Goal: Task Accomplishment & Management: Manage account settings

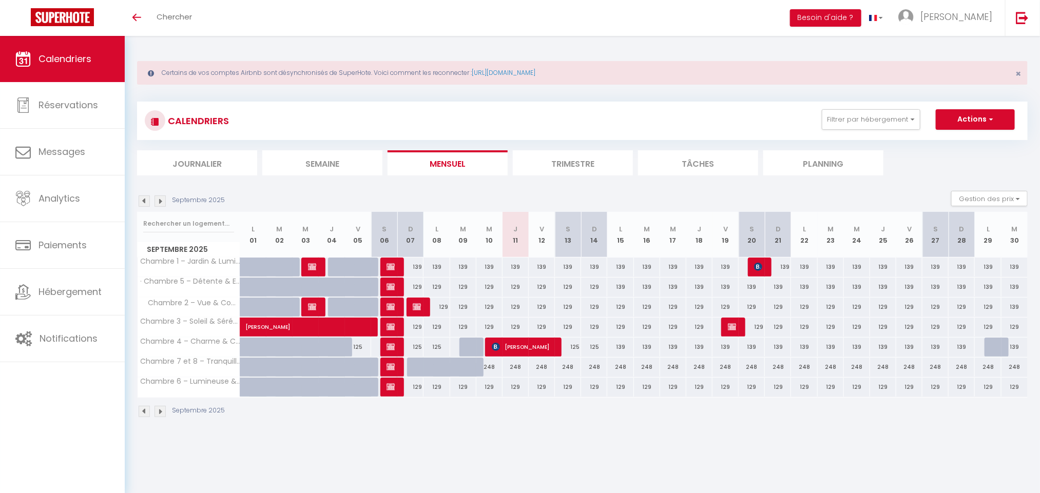
click at [515, 288] on div "129" at bounding box center [515, 287] width 26 height 19
type input "129"
type input "Jeu 11 Septembre 2025"
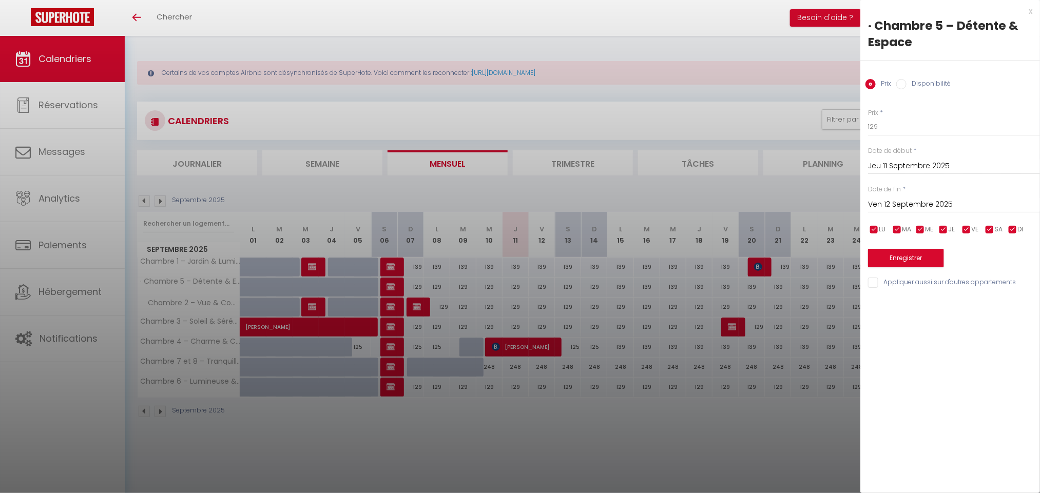
click at [898, 205] on input "Ven 12 Septembre 2025" at bounding box center [954, 204] width 172 height 13
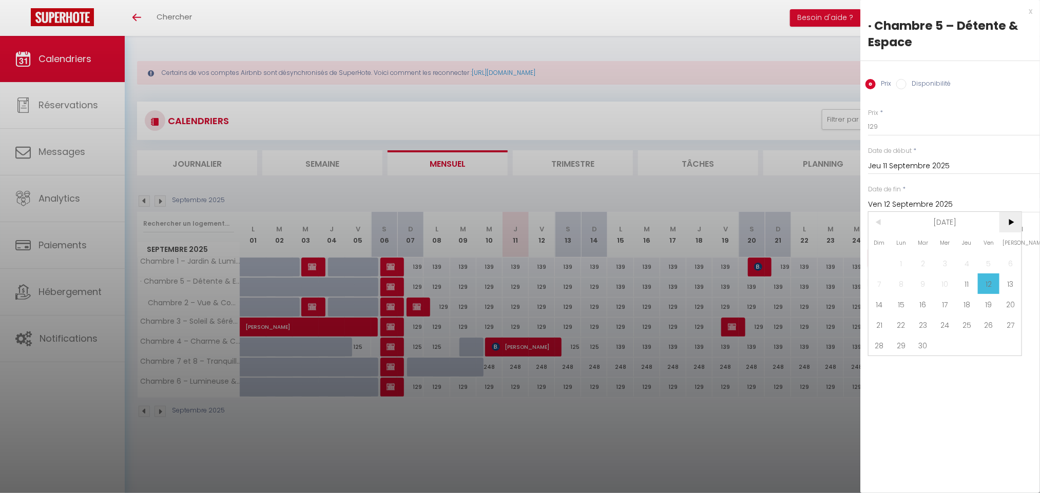
click at [1015, 216] on span ">" at bounding box center [1010, 222] width 22 height 21
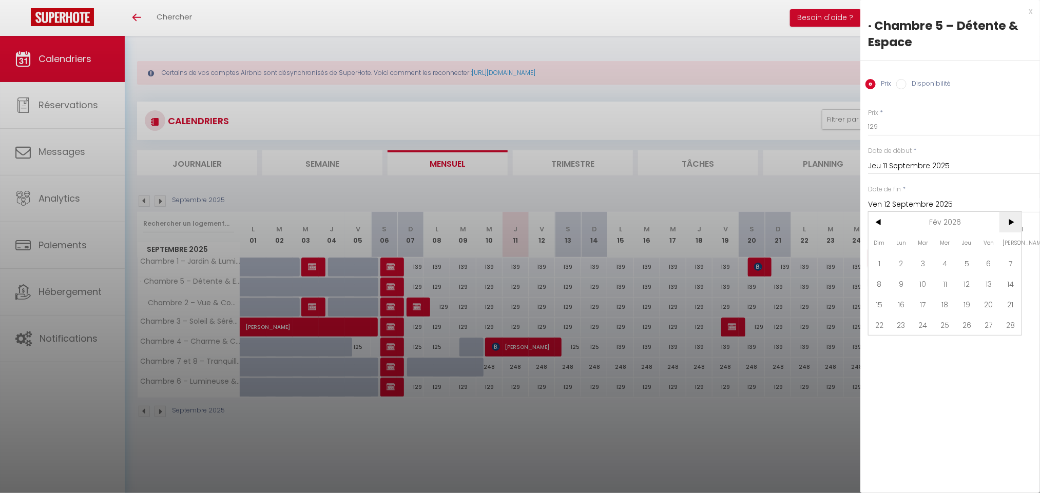
click at [1015, 216] on span ">" at bounding box center [1010, 222] width 22 height 21
click at [1007, 220] on span ">" at bounding box center [1010, 222] width 22 height 21
click at [901, 265] on span "1" at bounding box center [901, 263] width 22 height 21
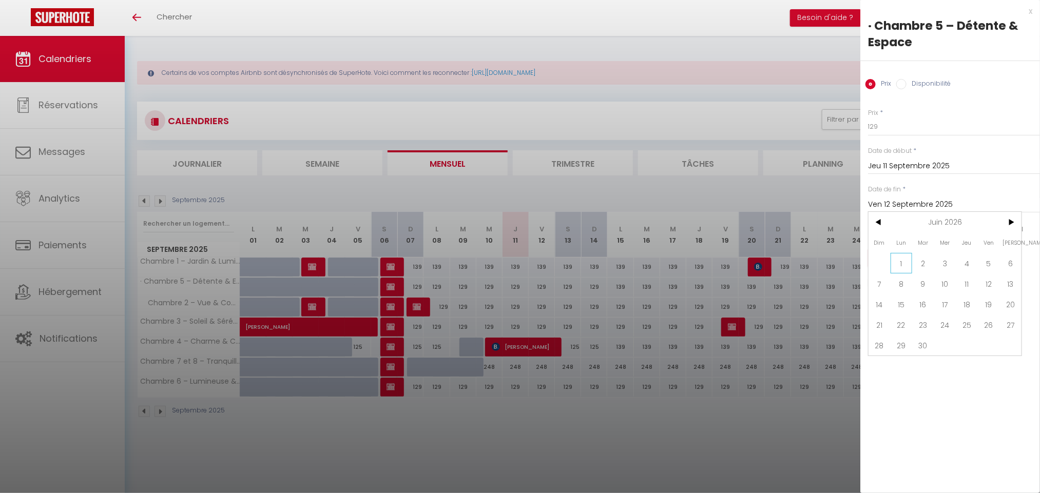
type input "Lun 01 Juin 2026"
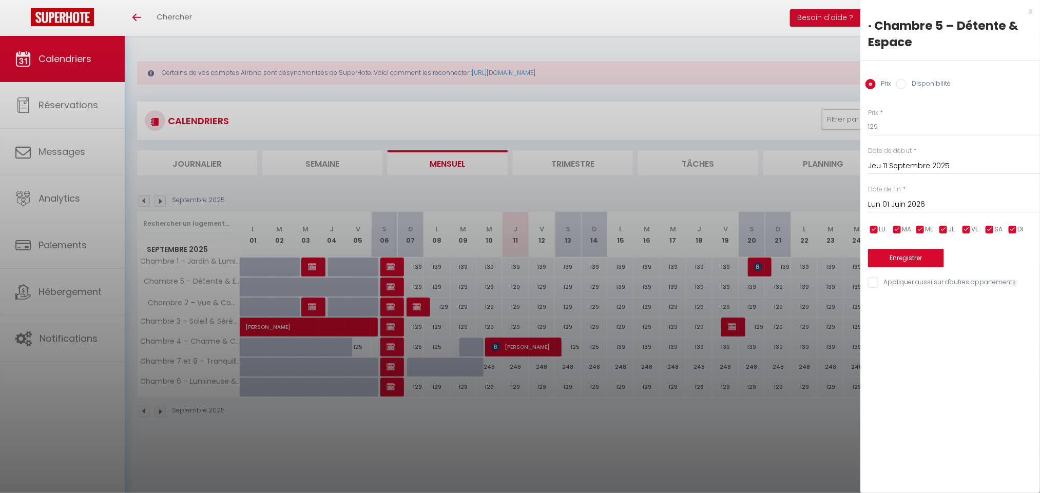
click at [900, 84] on input "Disponibilité" at bounding box center [901, 84] width 10 height 10
radio input "true"
click at [870, 87] on input "Prix" at bounding box center [870, 84] width 10 height 10
radio input "true"
radio input "false"
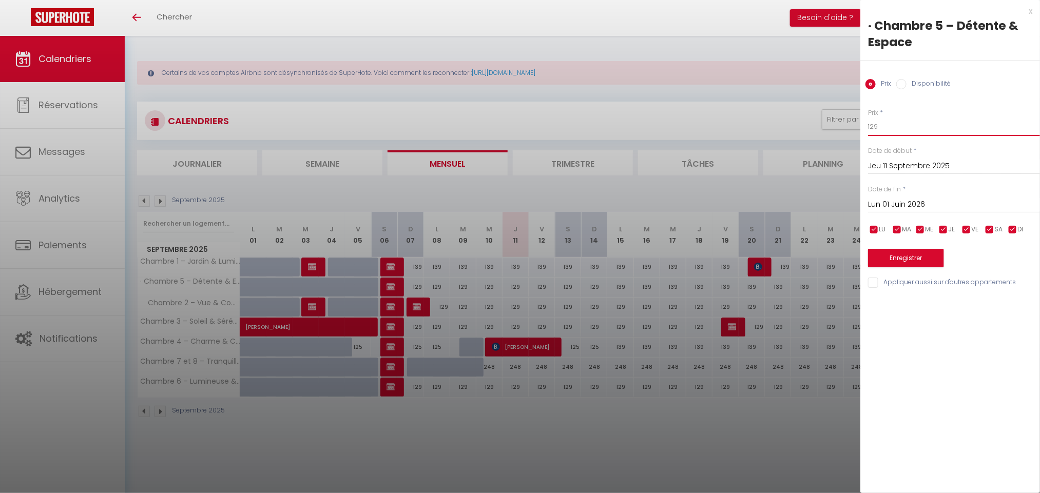
click at [875, 128] on input "129" at bounding box center [954, 127] width 172 height 18
type input "139"
click at [931, 256] on button "Enregistrer" at bounding box center [906, 258] width 76 height 18
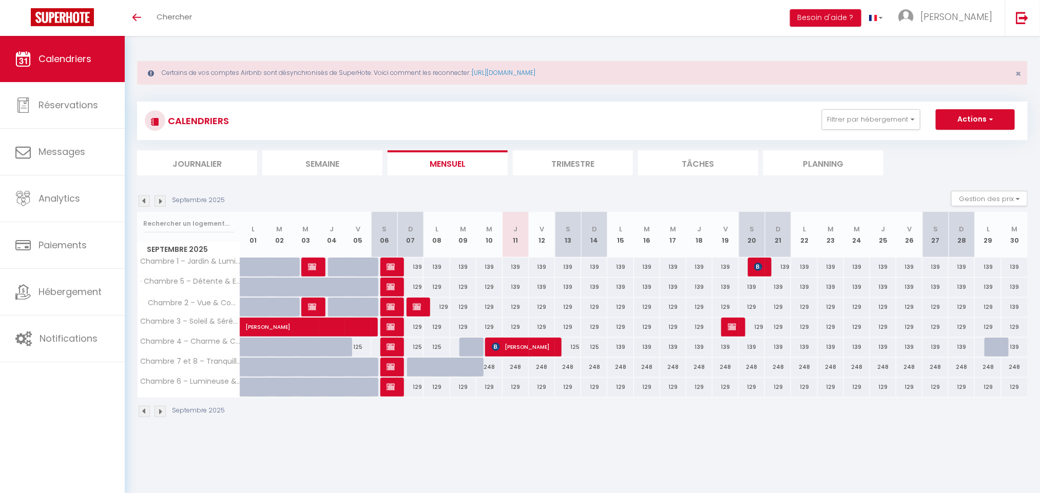
click at [516, 286] on div "139" at bounding box center [515, 287] width 26 height 19
type input "139"
type input "Jeu 11 Septembre 2025"
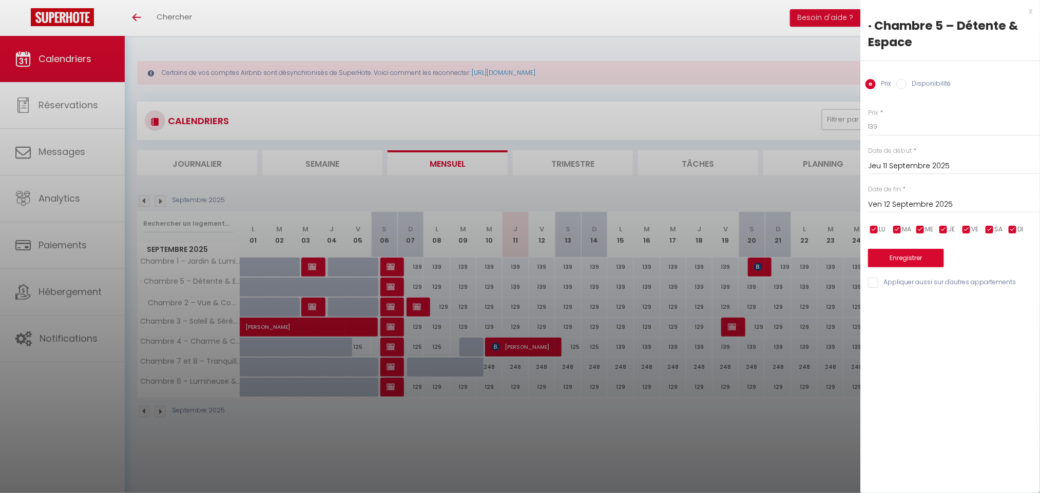
click at [909, 200] on input "Ven 12 Septembre 2025" at bounding box center [954, 204] width 172 height 13
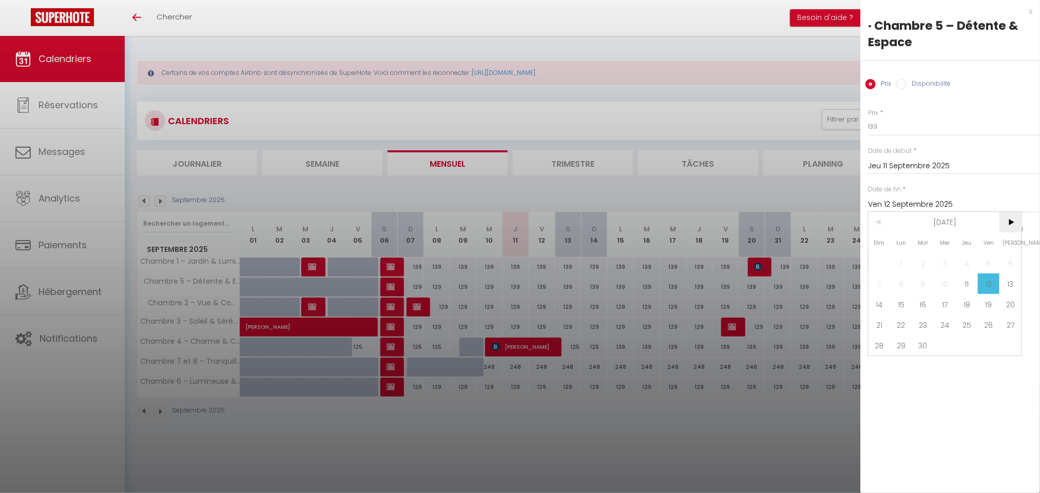
click at [1015, 221] on span ">" at bounding box center [1010, 222] width 22 height 21
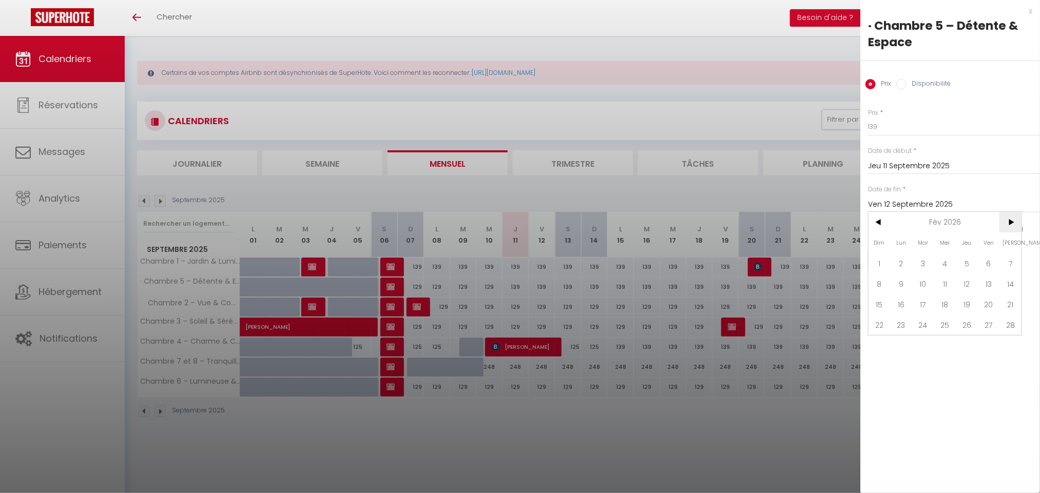
click at [1015, 221] on span ">" at bounding box center [1010, 222] width 22 height 21
click at [907, 261] on span "1" at bounding box center [901, 263] width 22 height 21
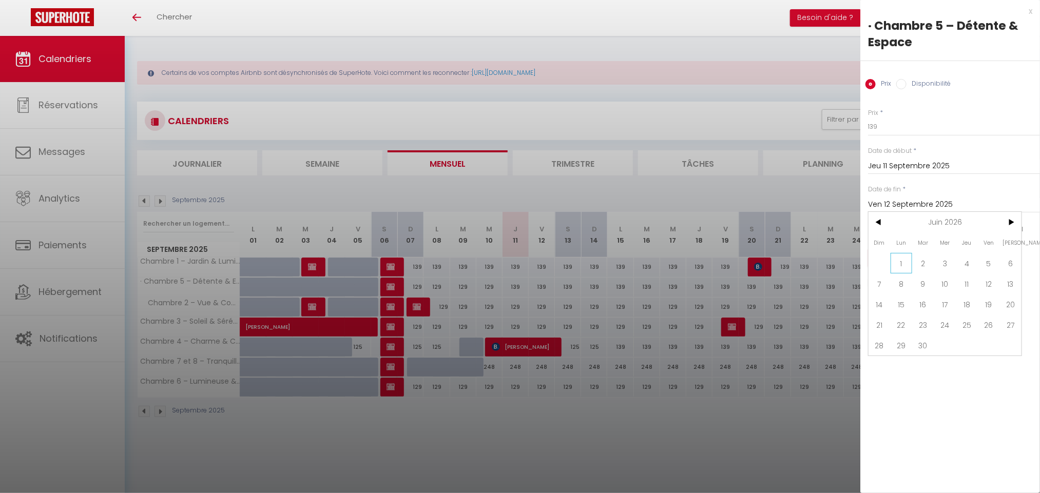
type input "Lun 01 Juin 2026"
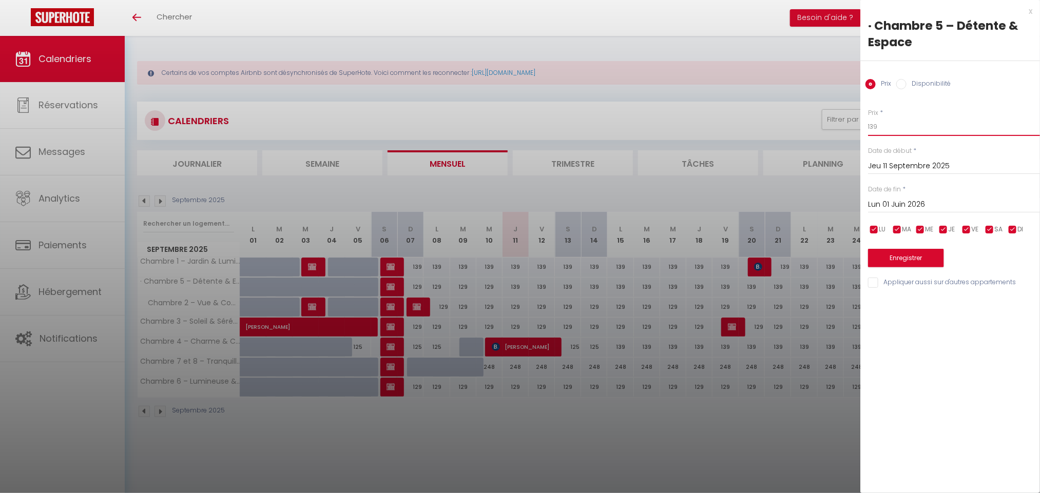
click at [888, 128] on input "139" at bounding box center [954, 127] width 172 height 18
type input "139"
click at [919, 82] on label "Disponibilité" at bounding box center [928, 84] width 44 height 11
click at [906, 82] on input "Disponibilité" at bounding box center [901, 84] width 10 height 10
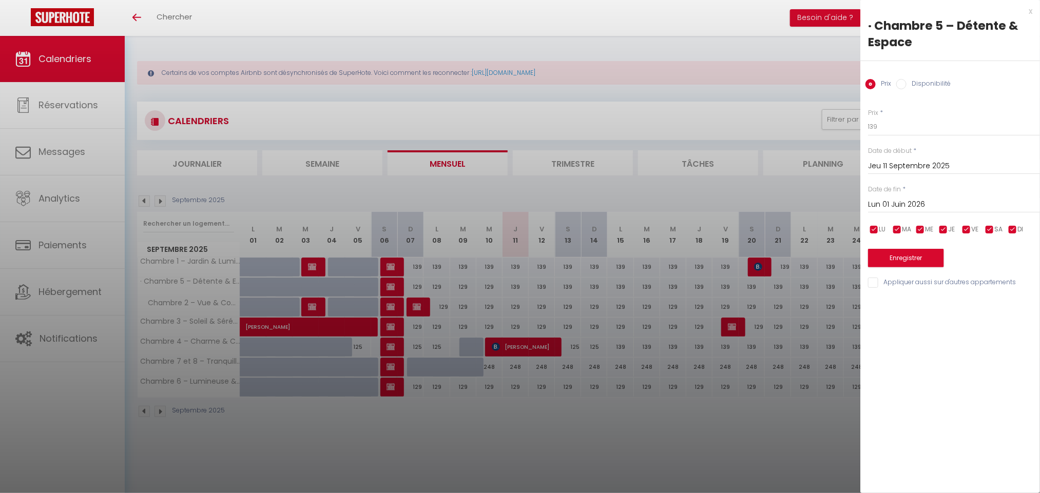
radio input "true"
radio input "false"
click at [930, 122] on select "Disponible Indisponible" at bounding box center [954, 128] width 172 height 20
click at [868, 118] on select "Disponible Indisponible" at bounding box center [954, 128] width 172 height 20
click at [932, 271] on div "Prix * 139 Statut * Disponible Indisponible Date de début * [DATE] < [DATE] > D…" at bounding box center [950, 192] width 180 height 195
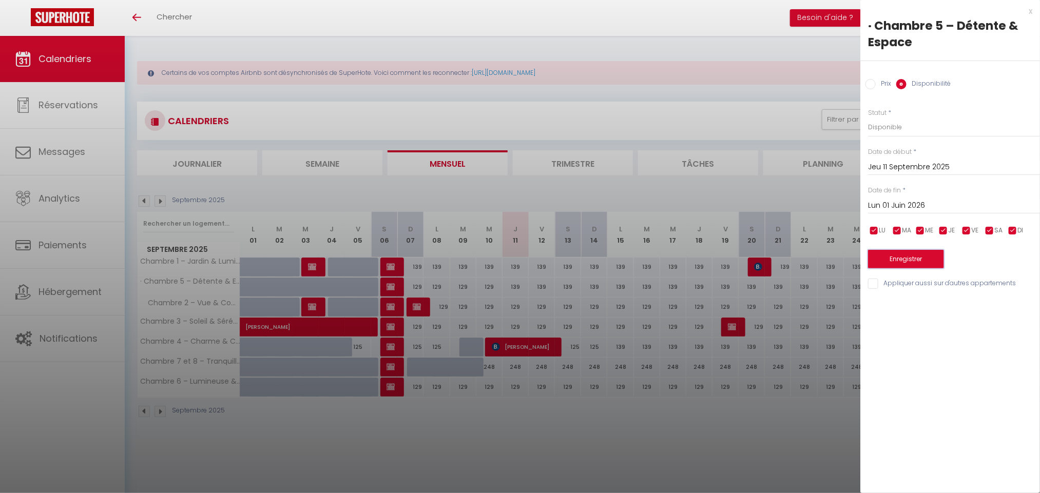
click at [932, 259] on button "Enregistrer" at bounding box center [906, 259] width 76 height 18
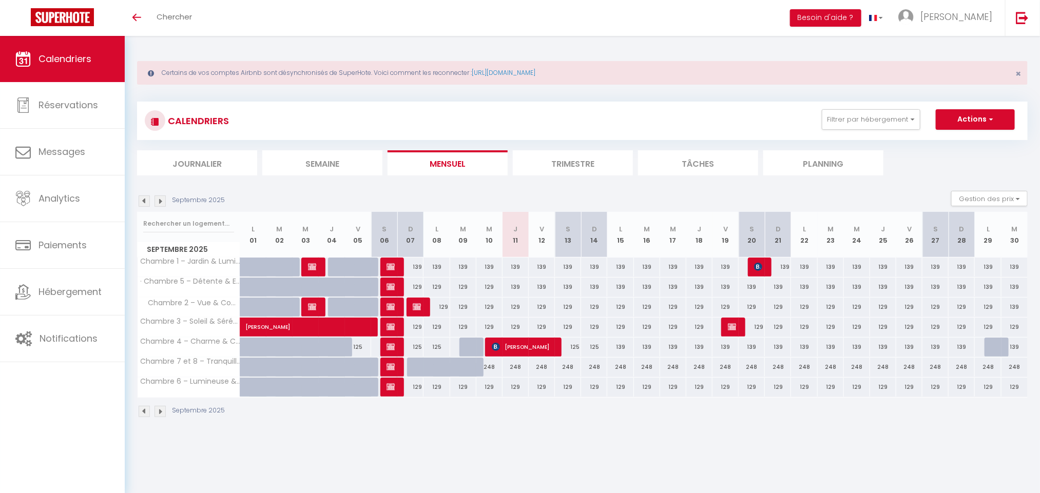
click at [516, 287] on div "139" at bounding box center [515, 287] width 26 height 19
select select "1"
type input "Jeu 11 Septembre 2025"
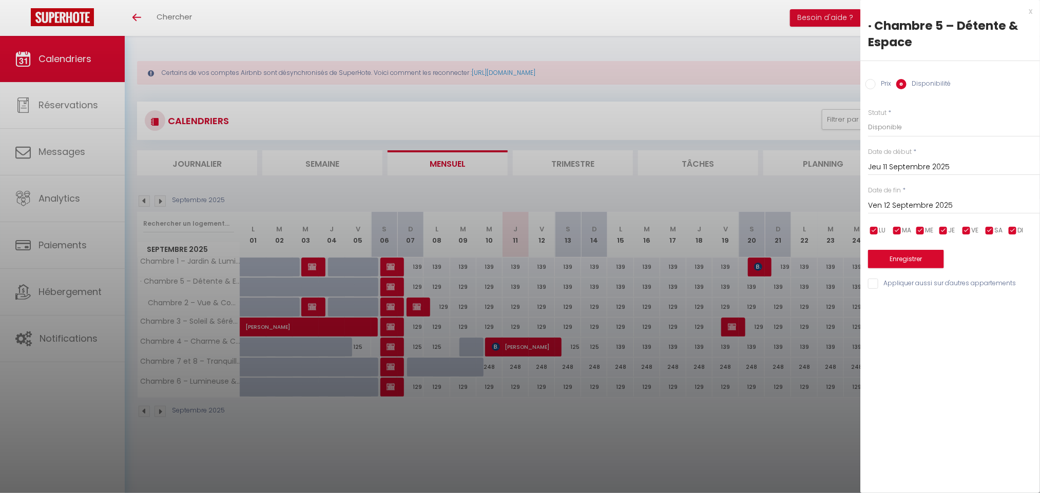
click at [931, 199] on input "Ven 12 Septembre 2025" at bounding box center [954, 205] width 172 height 13
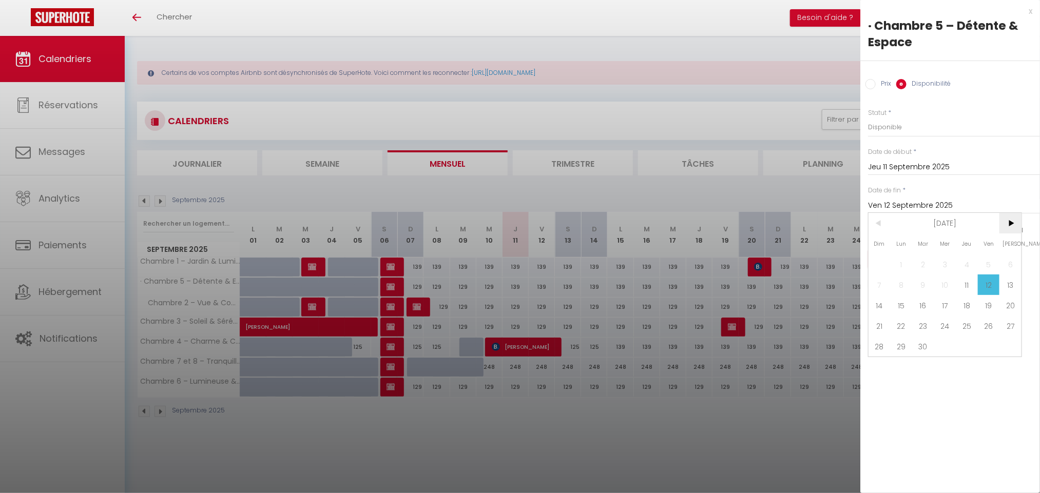
click at [1007, 226] on span ">" at bounding box center [1010, 223] width 22 height 21
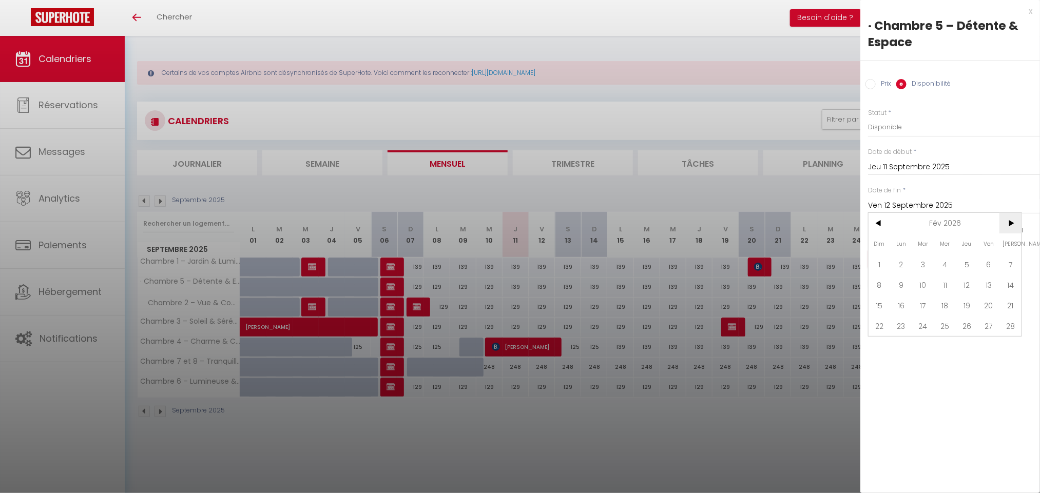
click at [1007, 226] on span ">" at bounding box center [1010, 223] width 22 height 21
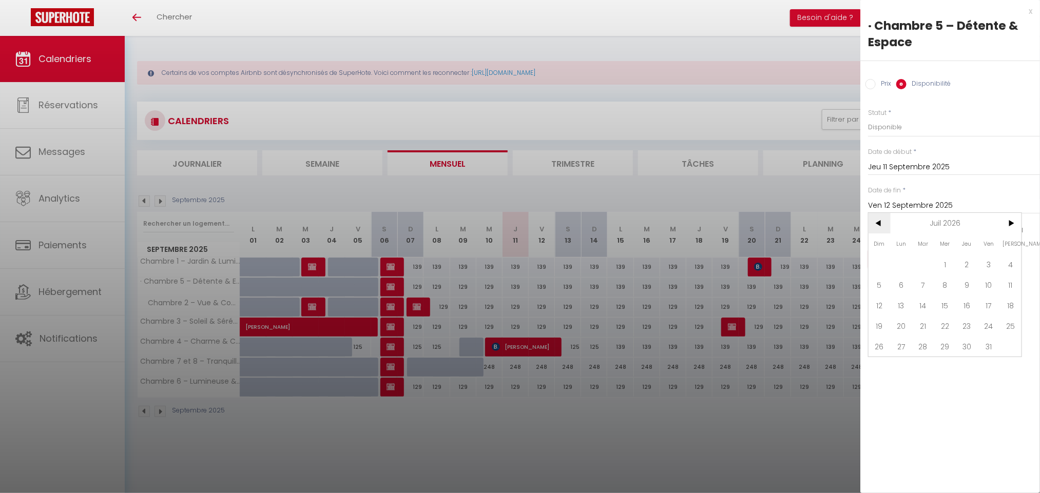
click at [881, 219] on span "<" at bounding box center [879, 223] width 22 height 21
click at [896, 266] on span "1" at bounding box center [901, 264] width 22 height 21
type input "Lun 01 Juin 2026"
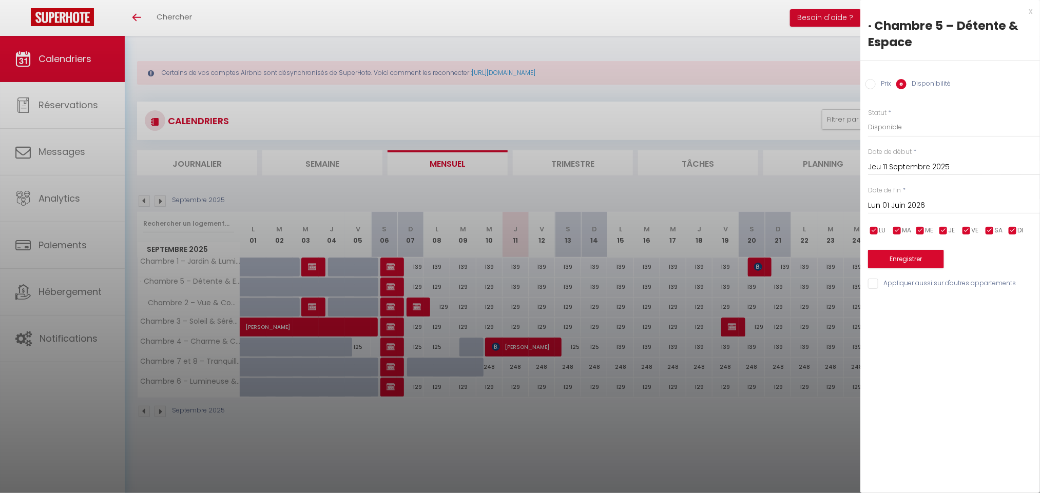
click at [870, 84] on input "Prix" at bounding box center [870, 84] width 10 height 10
radio input "true"
radio input "false"
click at [895, 127] on input "139" at bounding box center [954, 127] width 172 height 18
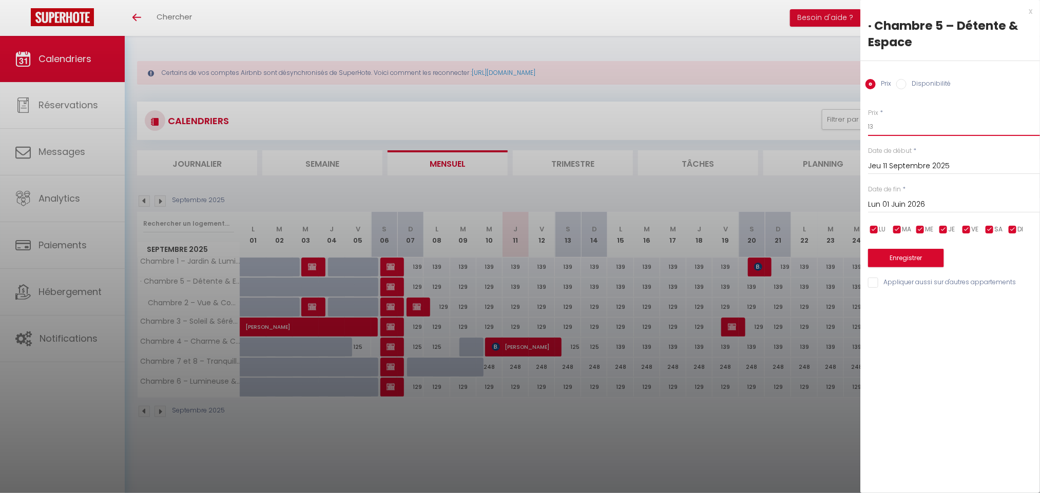
type input "139"
click at [932, 256] on button "Enregistrer" at bounding box center [906, 258] width 76 height 18
